Goal: Find specific page/section: Find specific page/section

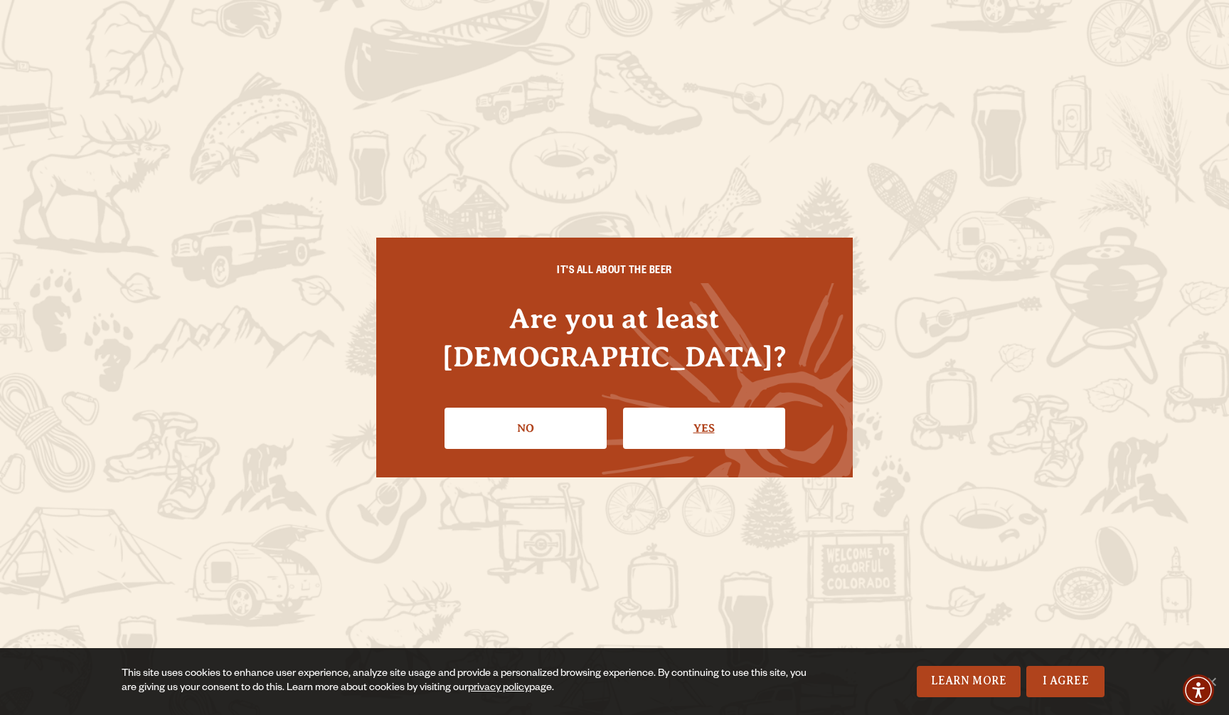
click at [703, 410] on link "Yes" at bounding box center [704, 427] width 162 height 41
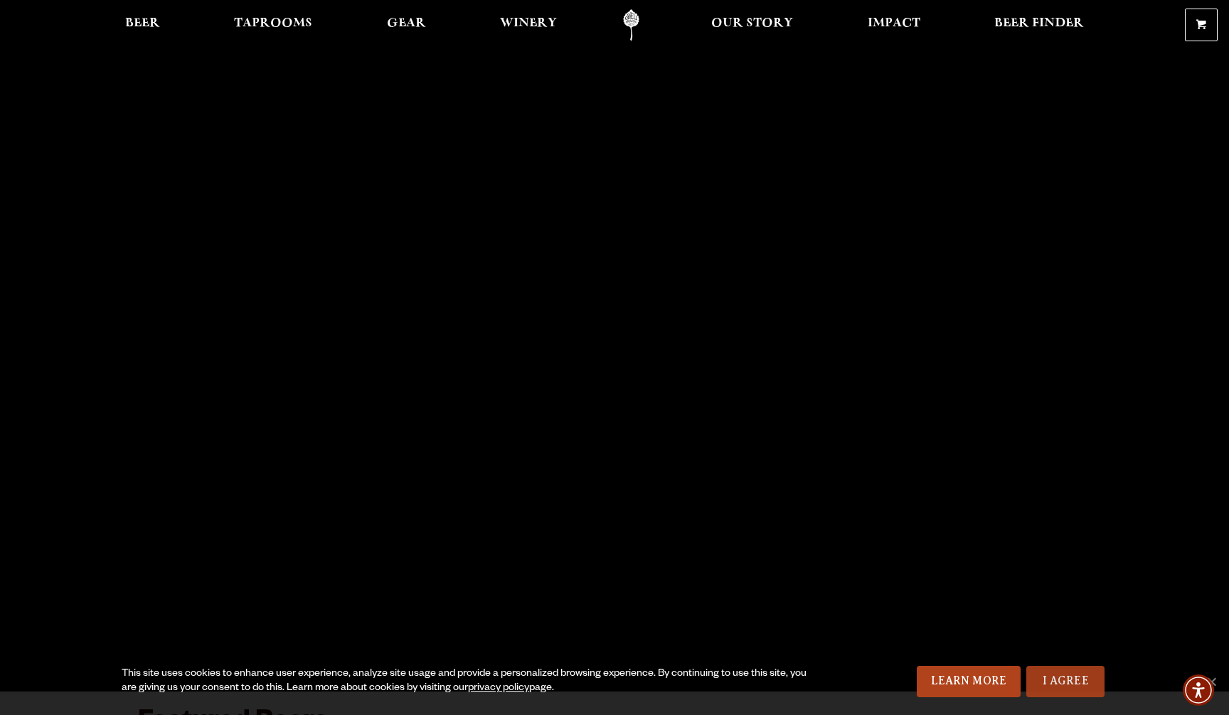
click at [1083, 682] on link "I Agree" at bounding box center [1065, 680] width 78 height 31
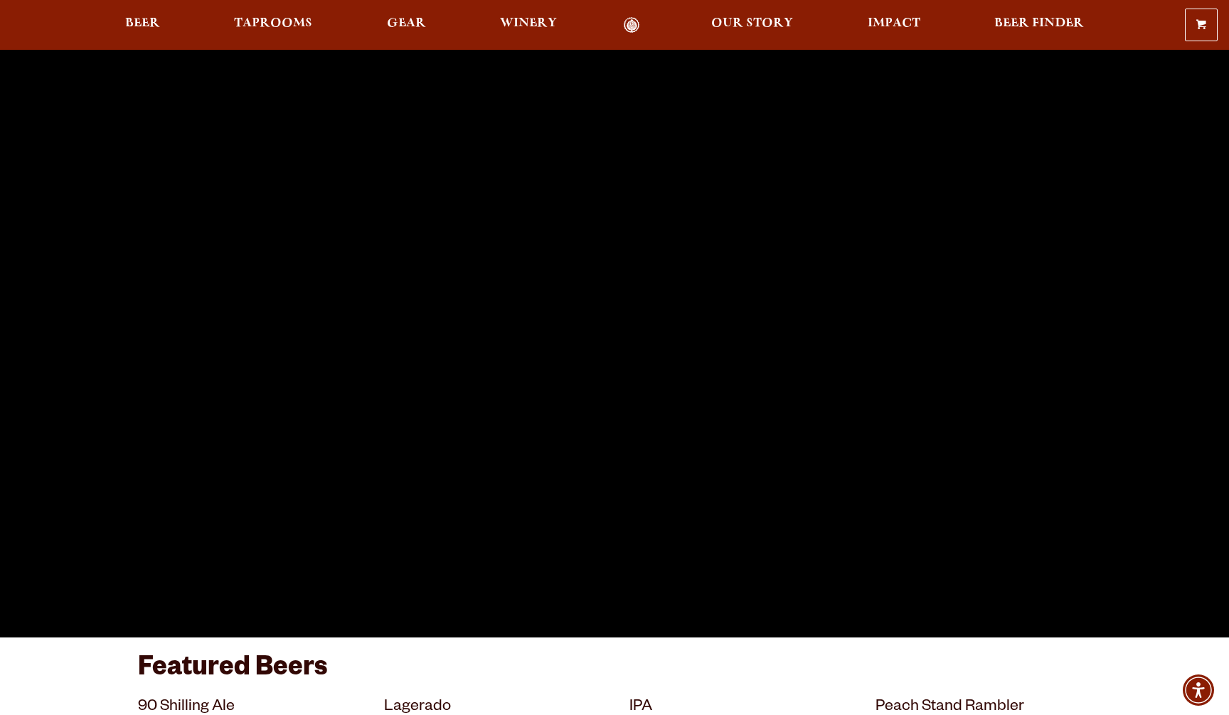
scroll to position [56, 0]
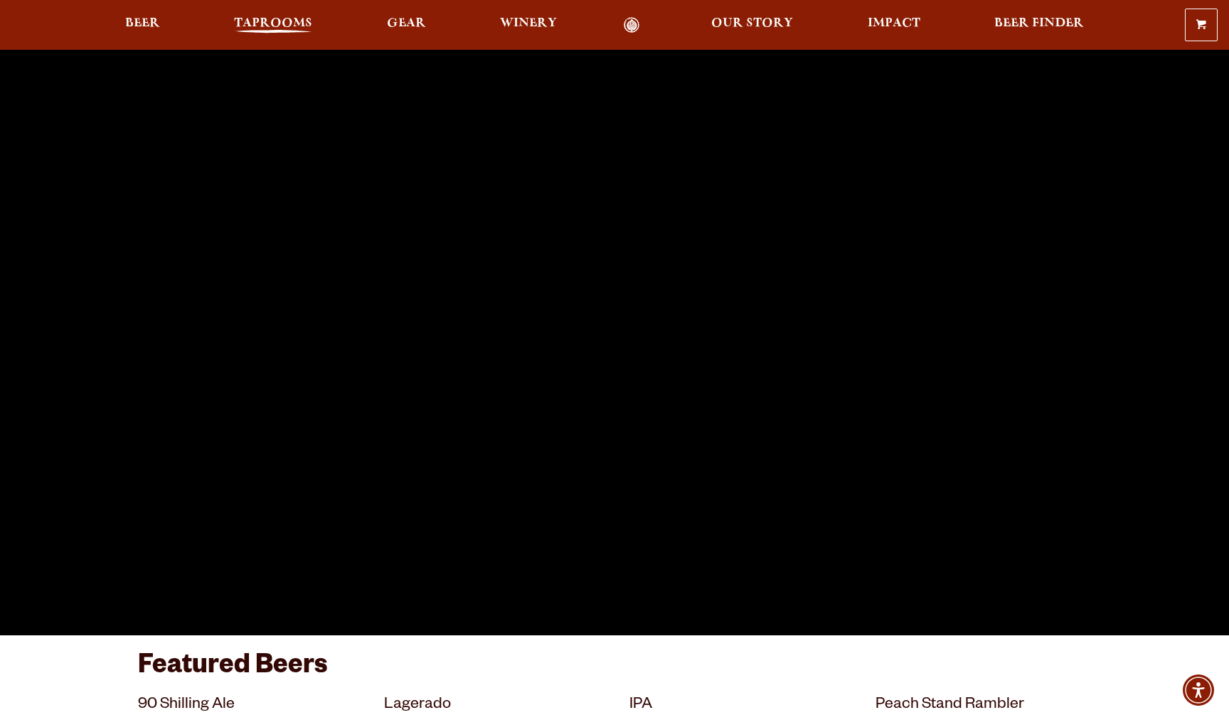
click at [294, 25] on span "Taprooms" at bounding box center [273, 23] width 78 height 11
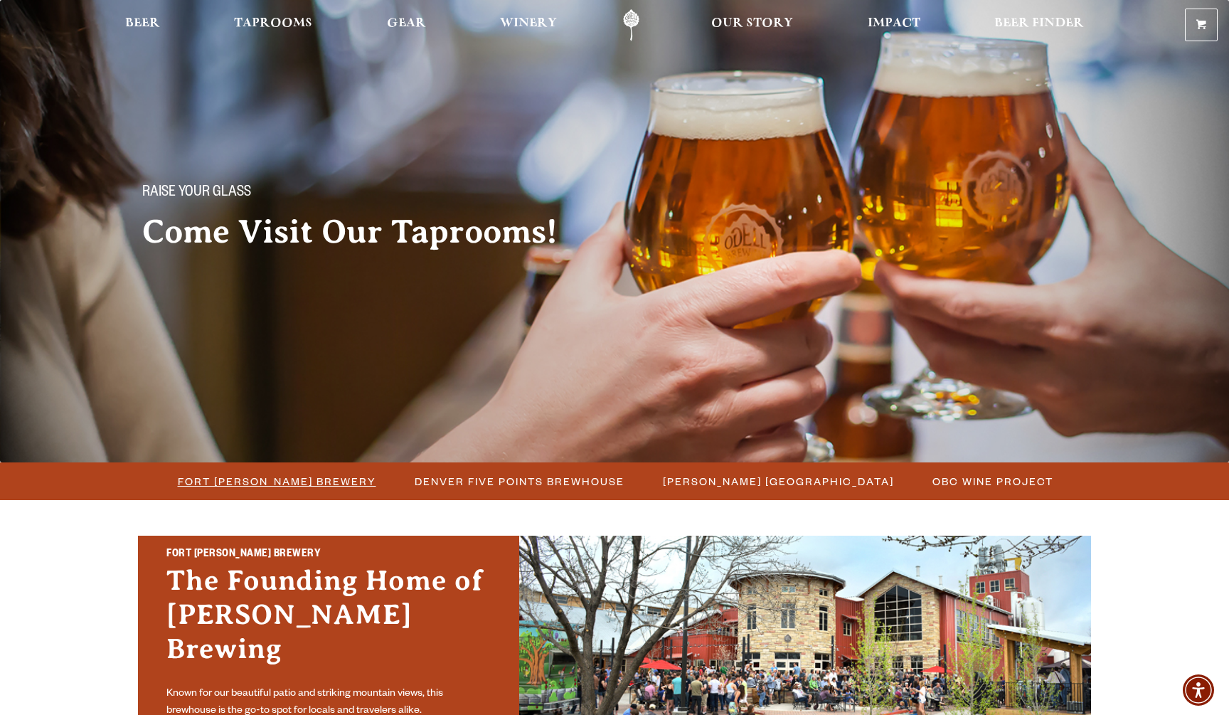
click at [303, 478] on span "Fort [PERSON_NAME] Brewery" at bounding box center [277, 481] width 198 height 21
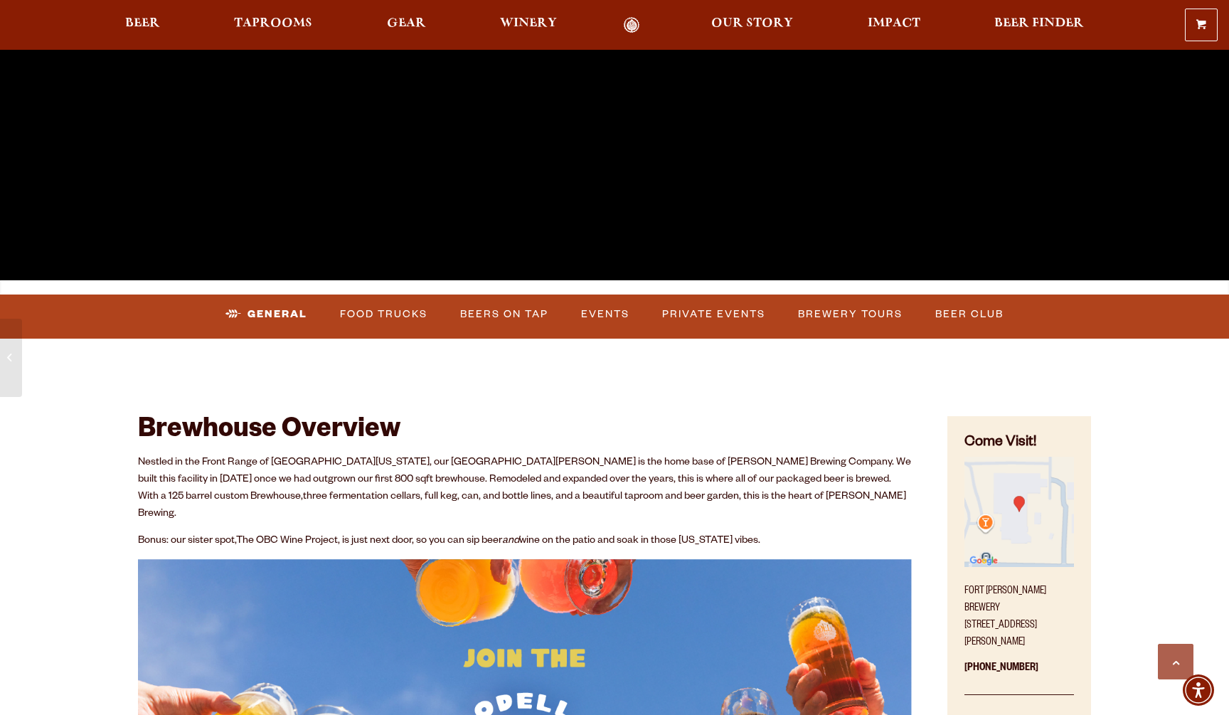
scroll to position [417, 0]
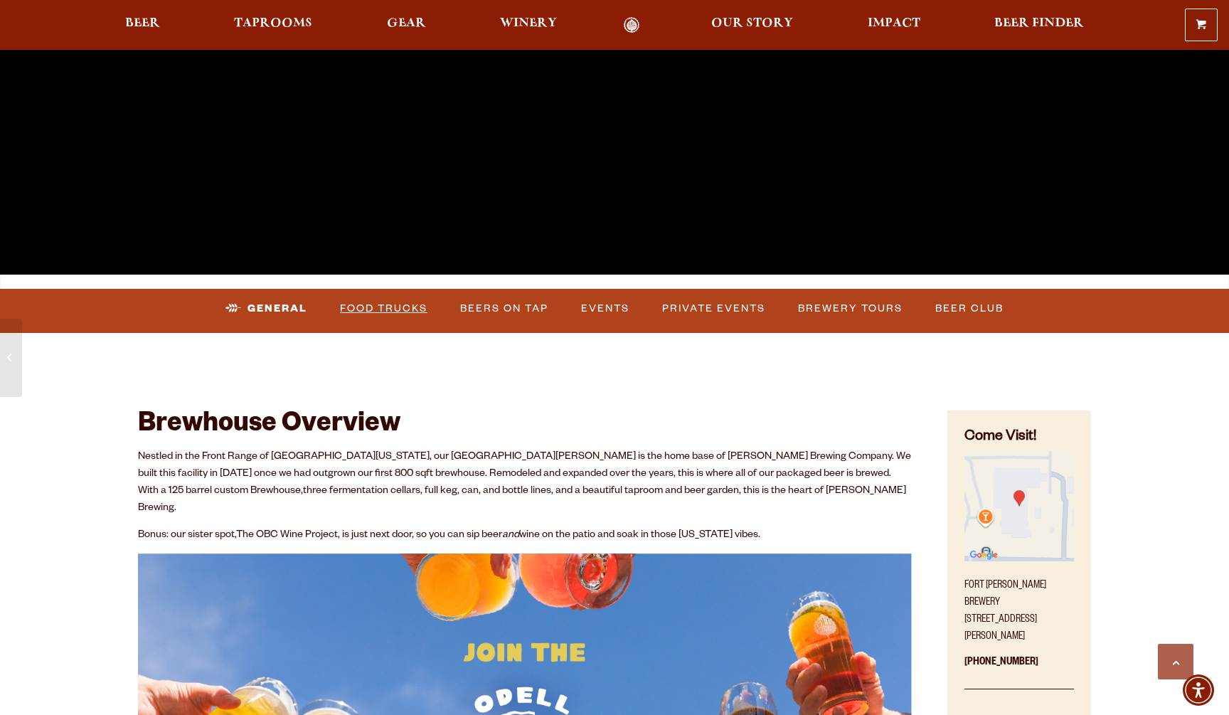
click at [405, 306] on link "Food Trucks" at bounding box center [383, 308] width 99 height 33
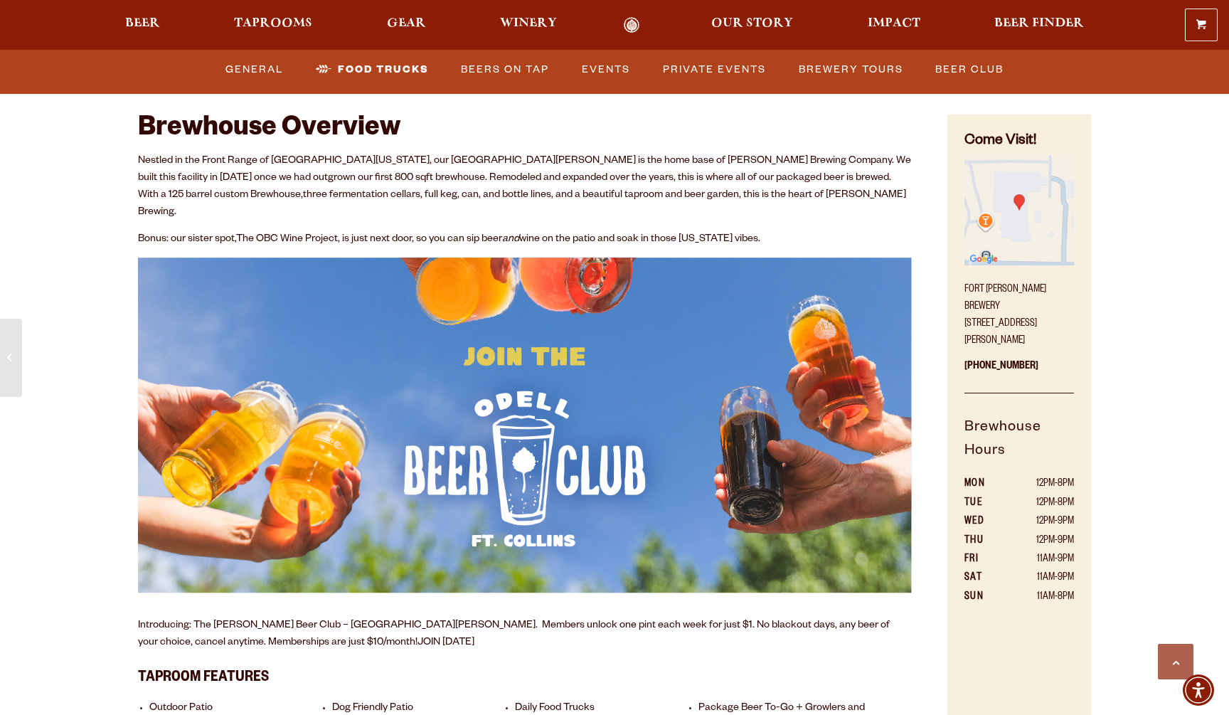
scroll to position [707, 0]
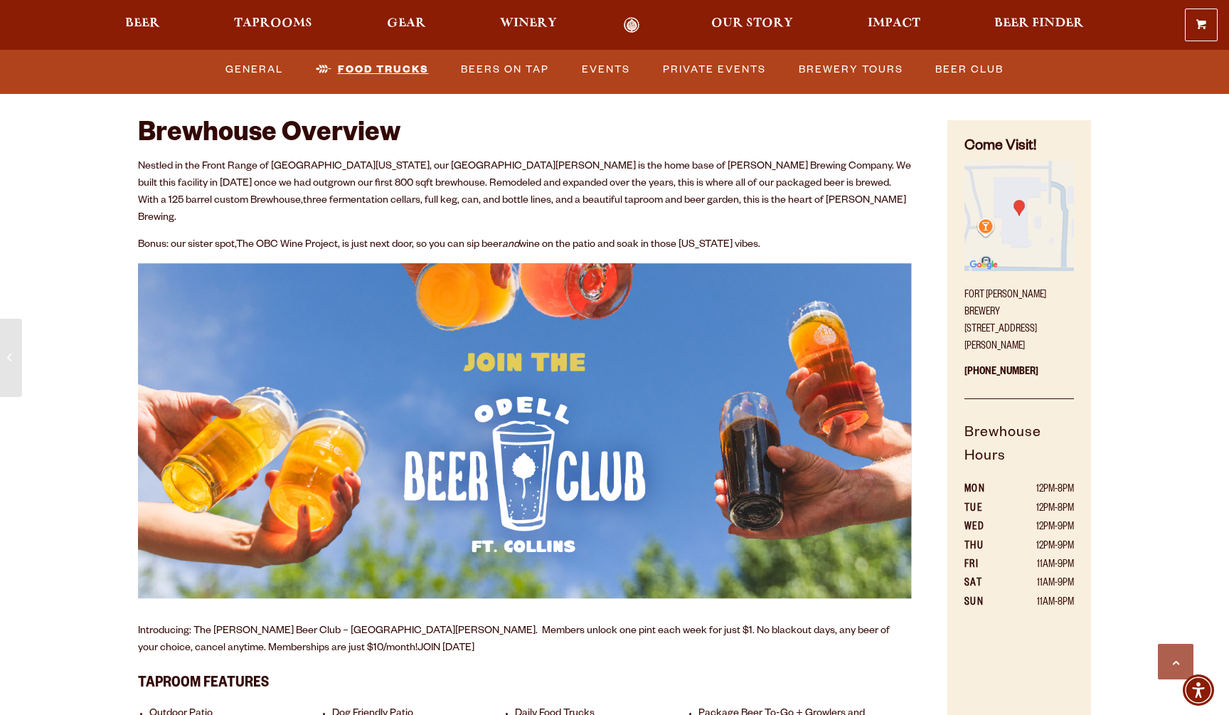
click at [415, 69] on link "Food Trucks" at bounding box center [372, 69] width 124 height 33
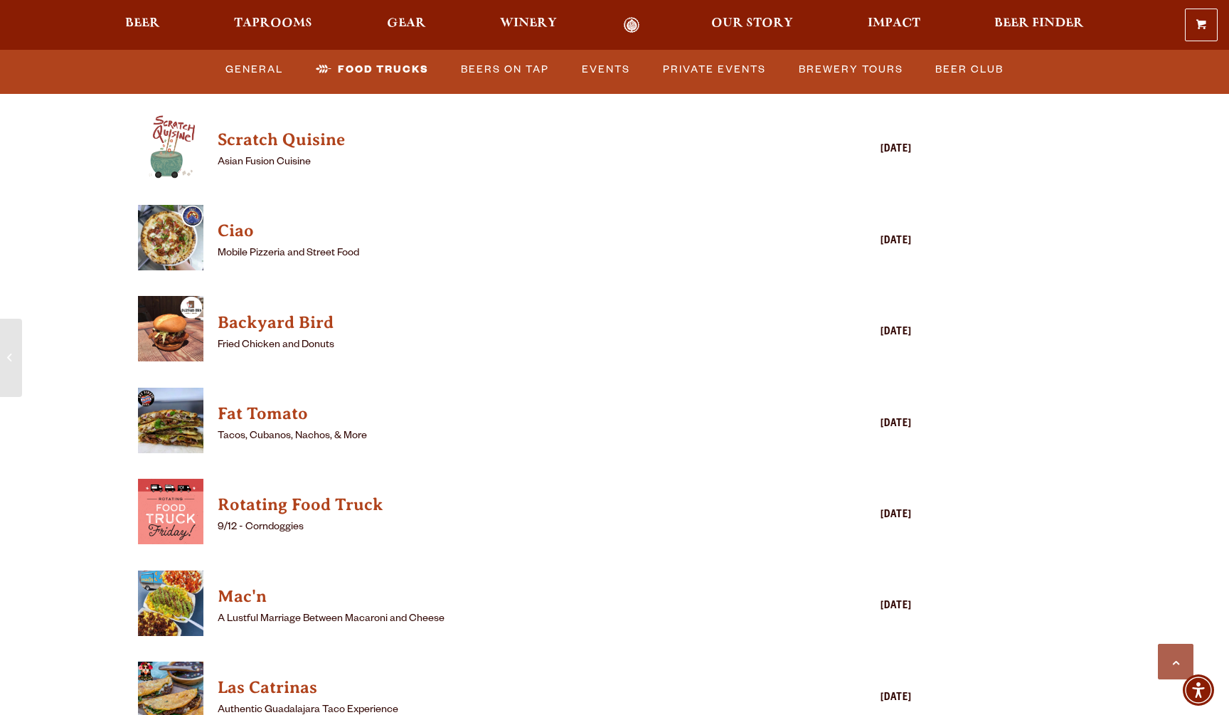
scroll to position [3644, 0]
